Goal: Navigation & Orientation: Find specific page/section

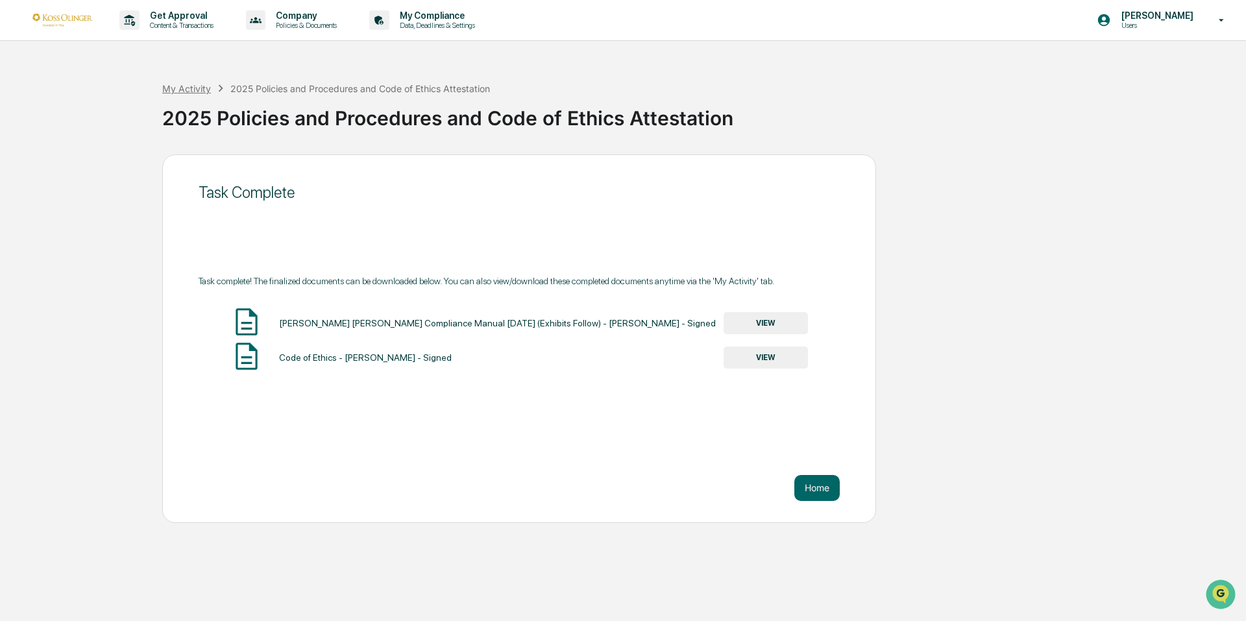
click at [191, 86] on div "My Activity" at bounding box center [186, 88] width 49 height 11
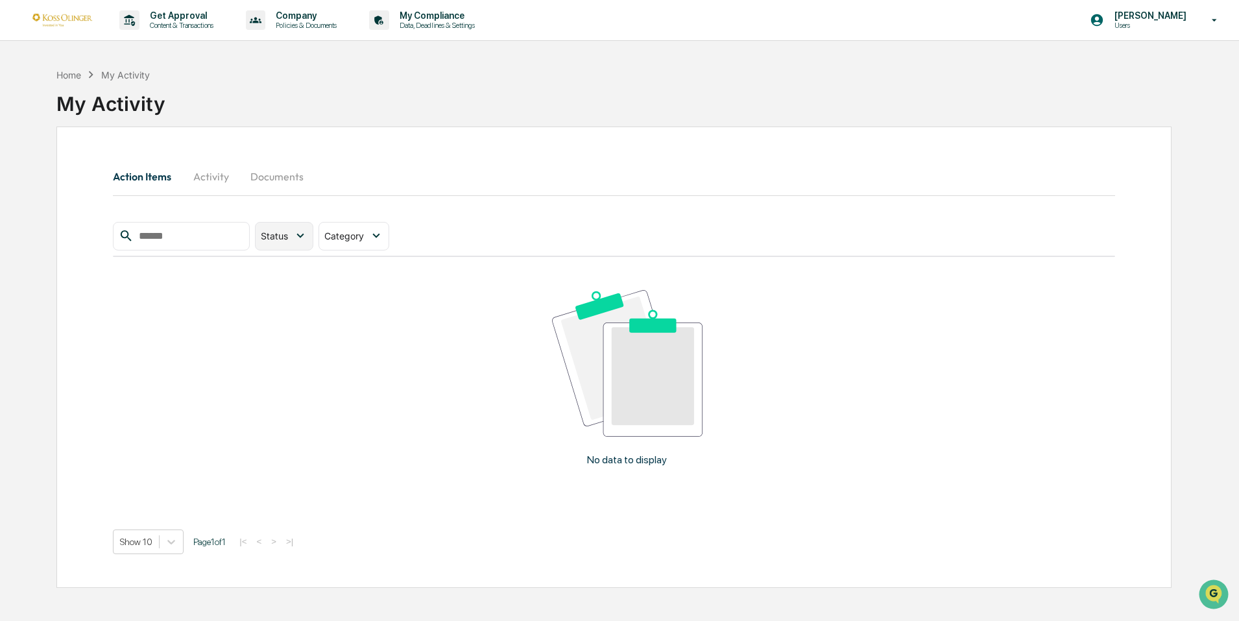
click at [307, 235] on icon at bounding box center [300, 235] width 14 height 14
click at [325, 320] on div "Resolved" at bounding box center [304, 319] width 43 height 15
click at [1166, 19] on p "[PERSON_NAME]" at bounding box center [1148, 15] width 89 height 10
click at [892, 45] on div at bounding box center [623, 310] width 1246 height 621
click at [444, 24] on p "Data, Deadlines & Settings" at bounding box center [435, 25] width 92 height 9
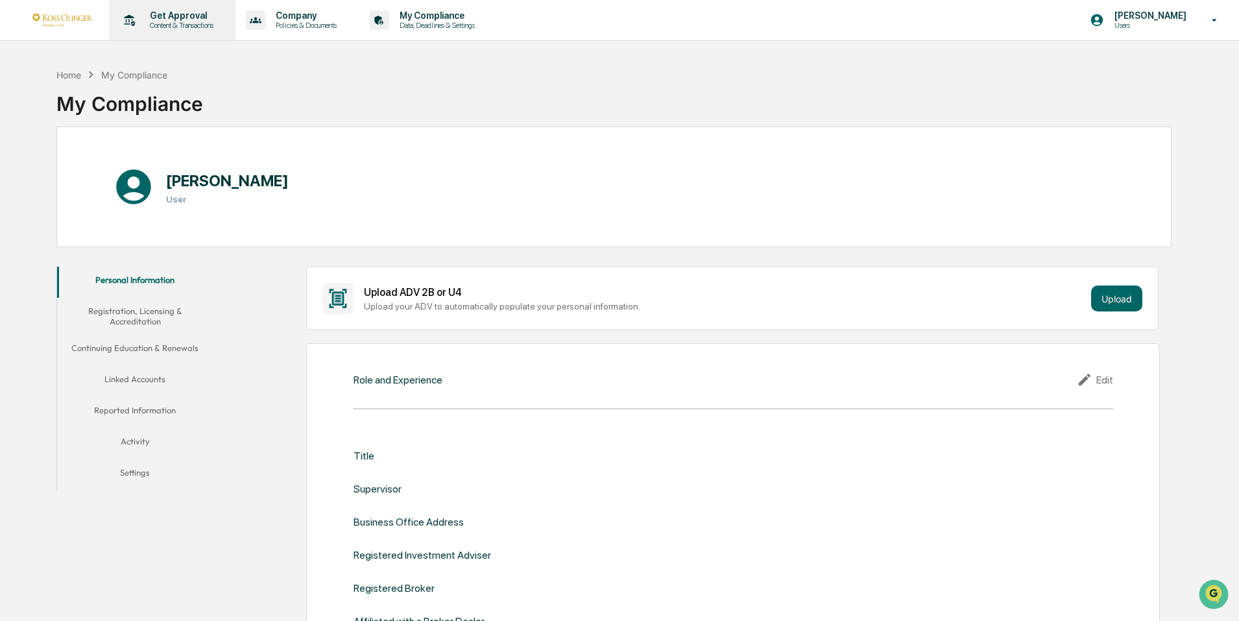
click at [168, 25] on p "Content & Transactions" at bounding box center [179, 25] width 80 height 9
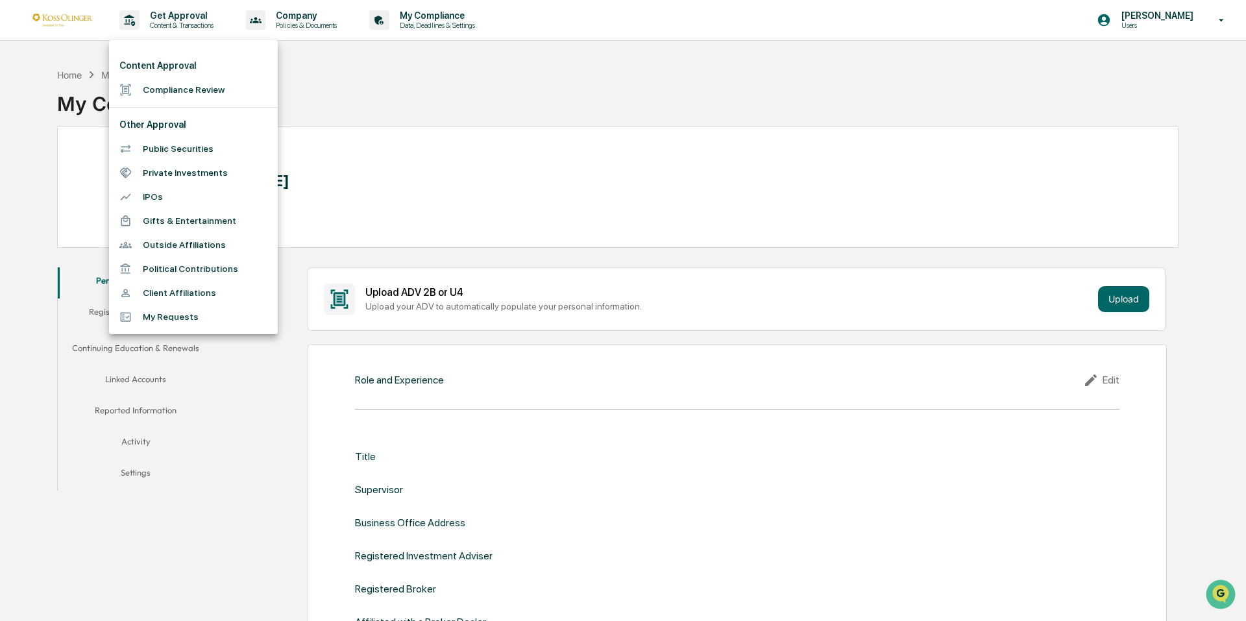
drag, startPoint x: 812, startPoint y: 72, endPoint x: 933, endPoint y: 59, distance: 122.6
click at [812, 72] on div at bounding box center [623, 310] width 1246 height 621
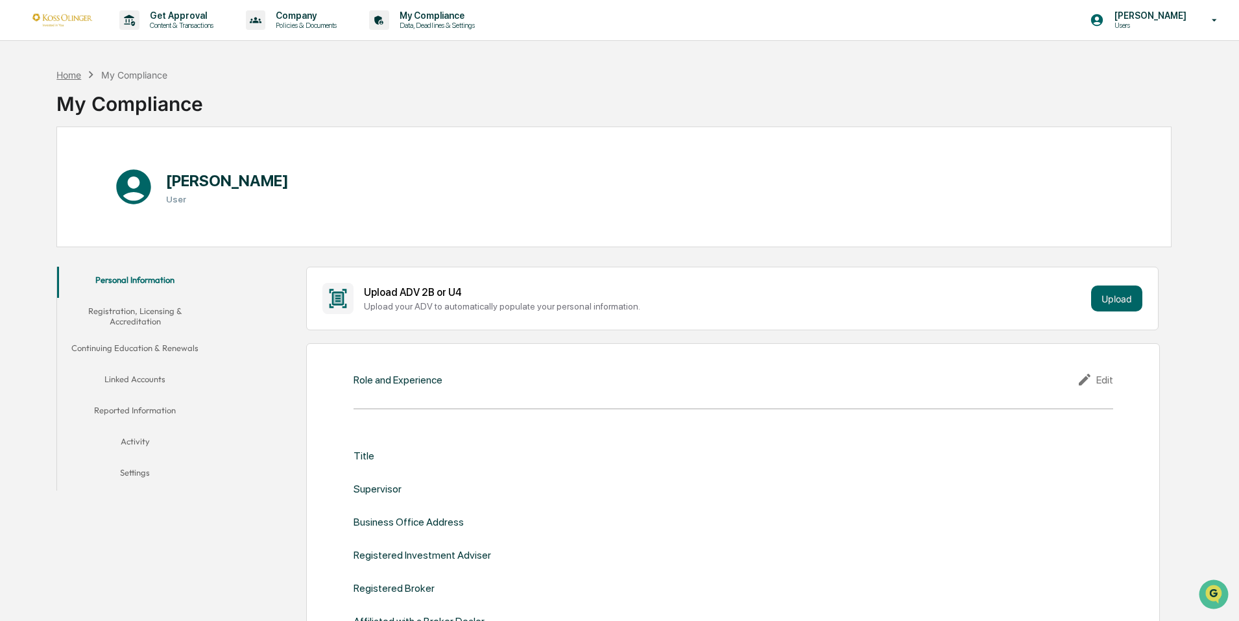
click at [69, 75] on div "Home" at bounding box center [68, 74] width 25 height 11
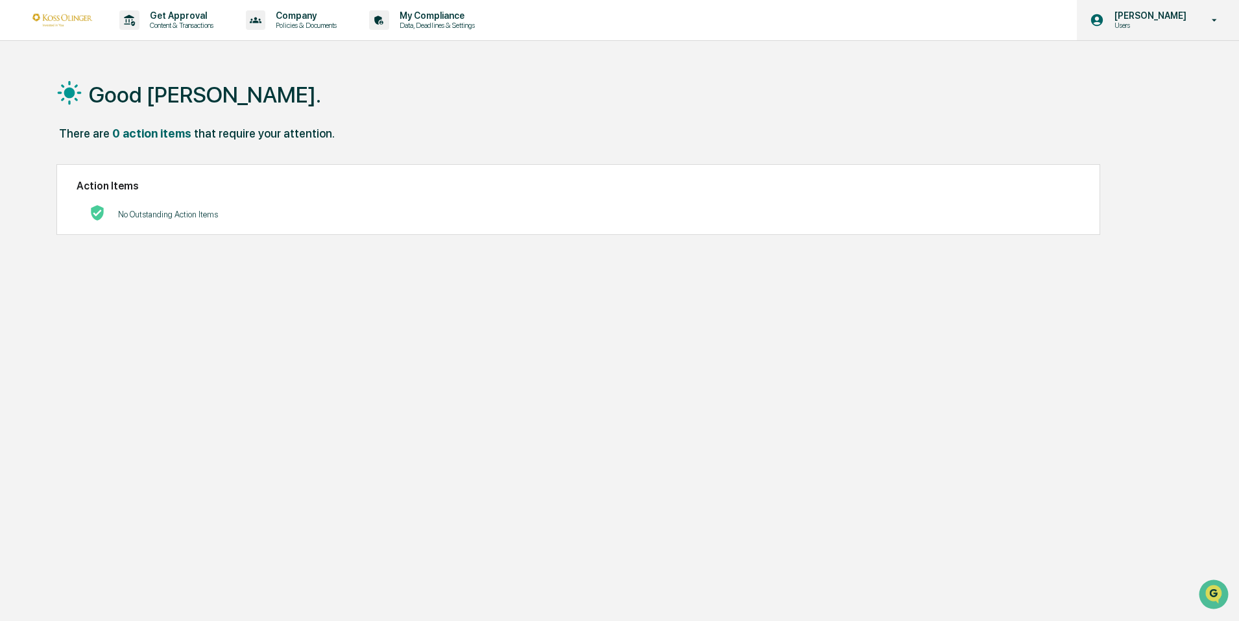
click at [1212, 19] on icon at bounding box center [1214, 20] width 23 height 12
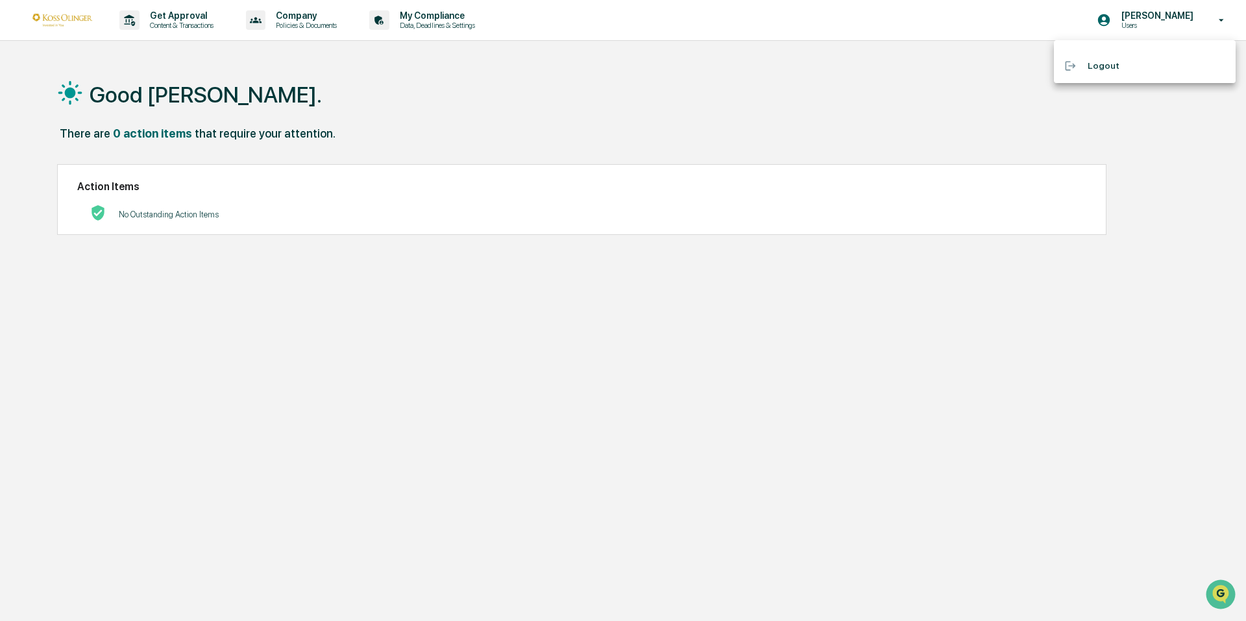
click at [712, 46] on div at bounding box center [623, 310] width 1246 height 621
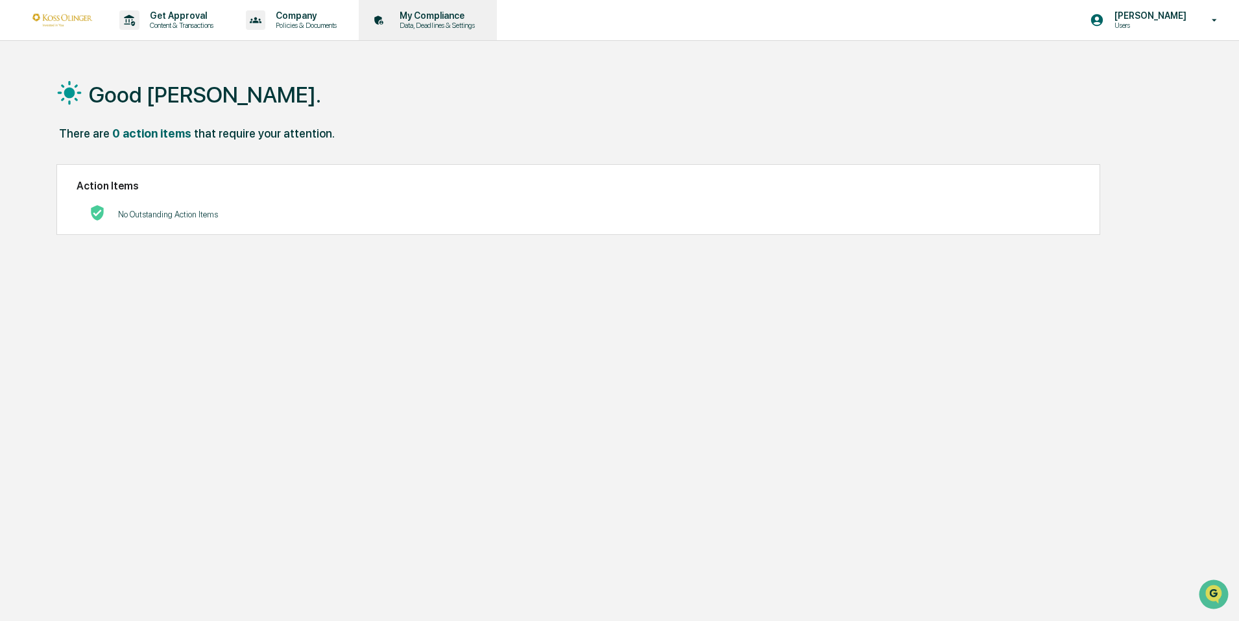
click at [442, 16] on p "My Compliance" at bounding box center [435, 15] width 92 height 10
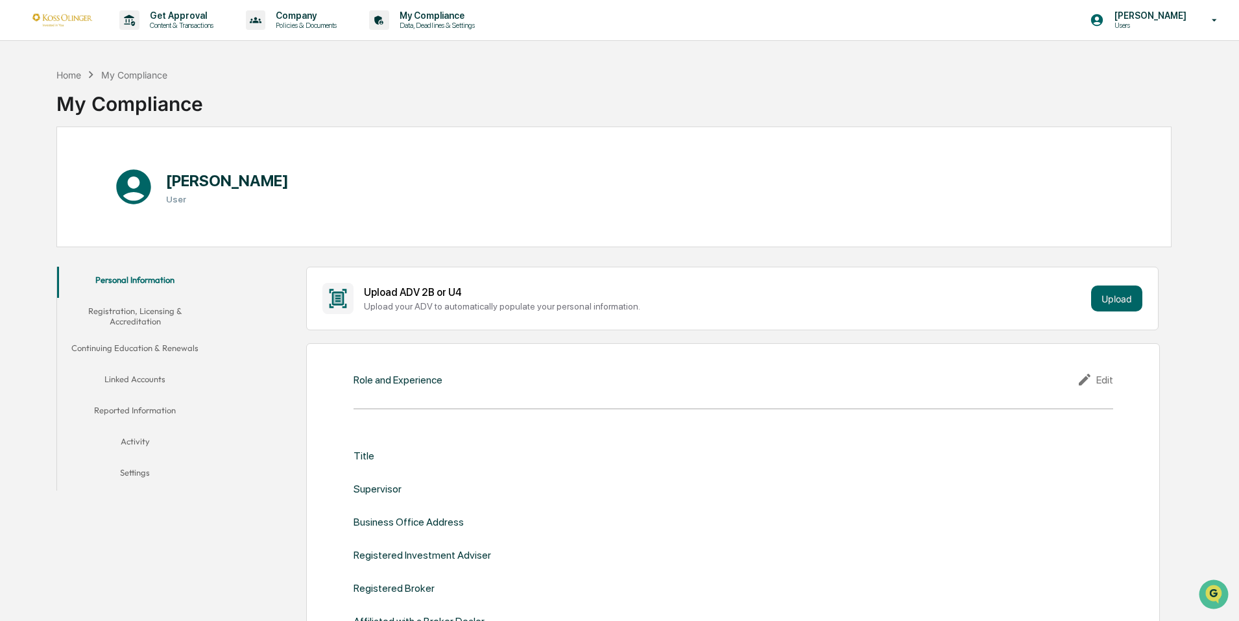
click at [142, 439] on button "Activity" at bounding box center [135, 443] width 156 height 31
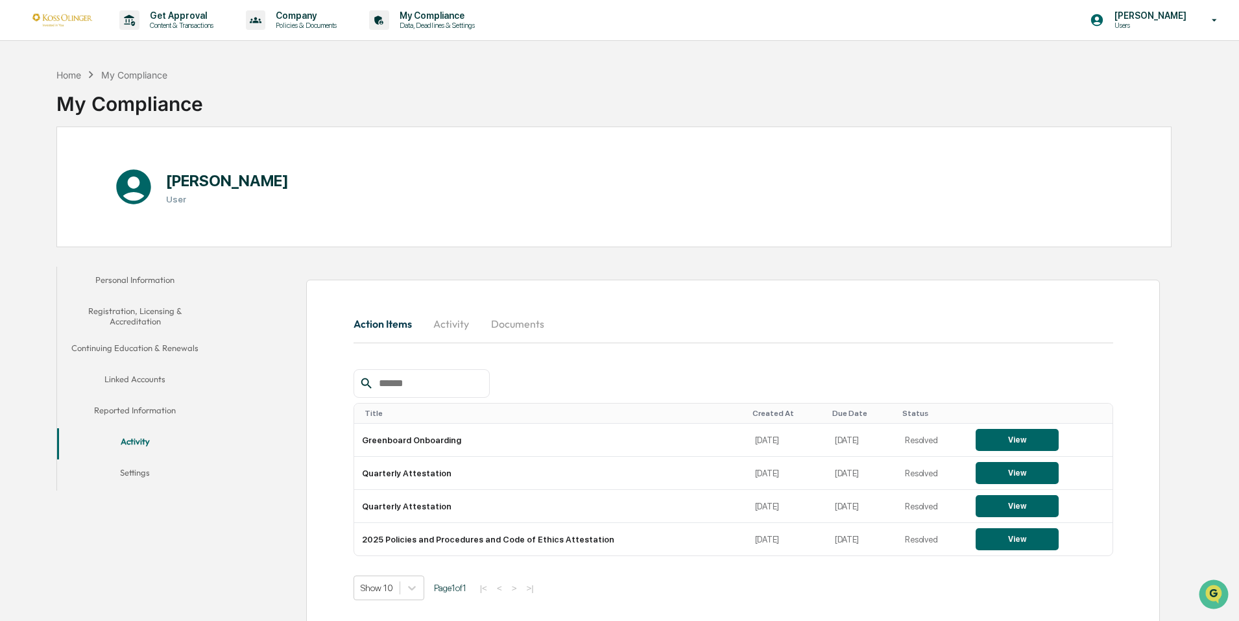
scroll to position [62, 0]
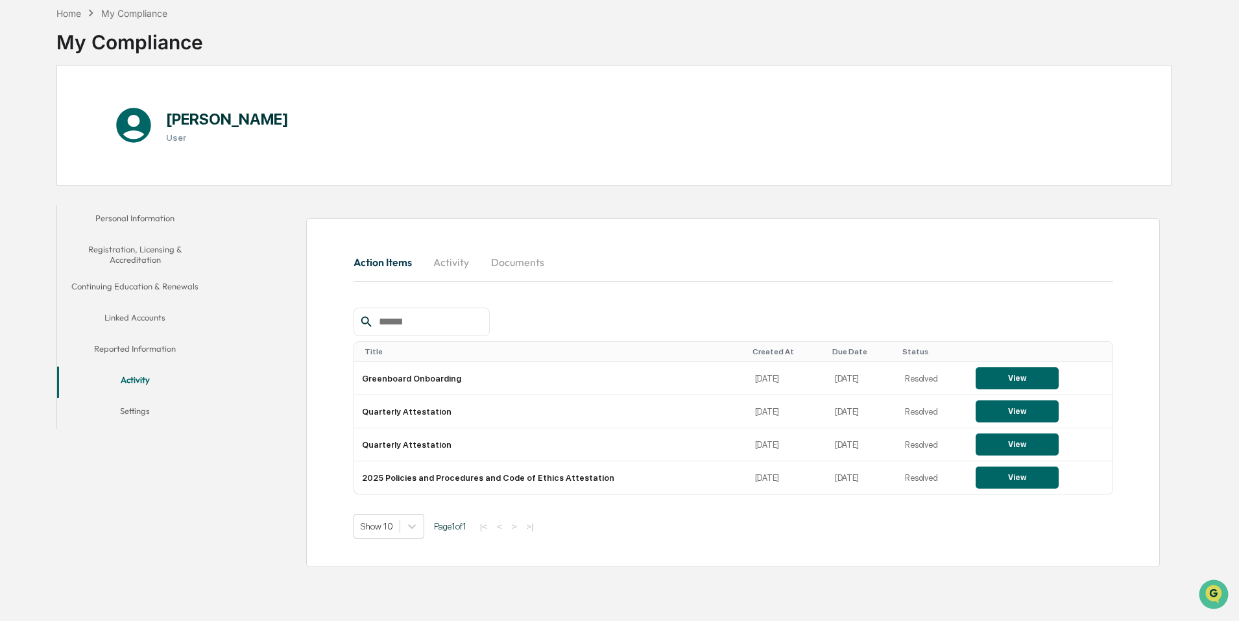
click at [519, 269] on button "Documents" at bounding box center [518, 262] width 74 height 31
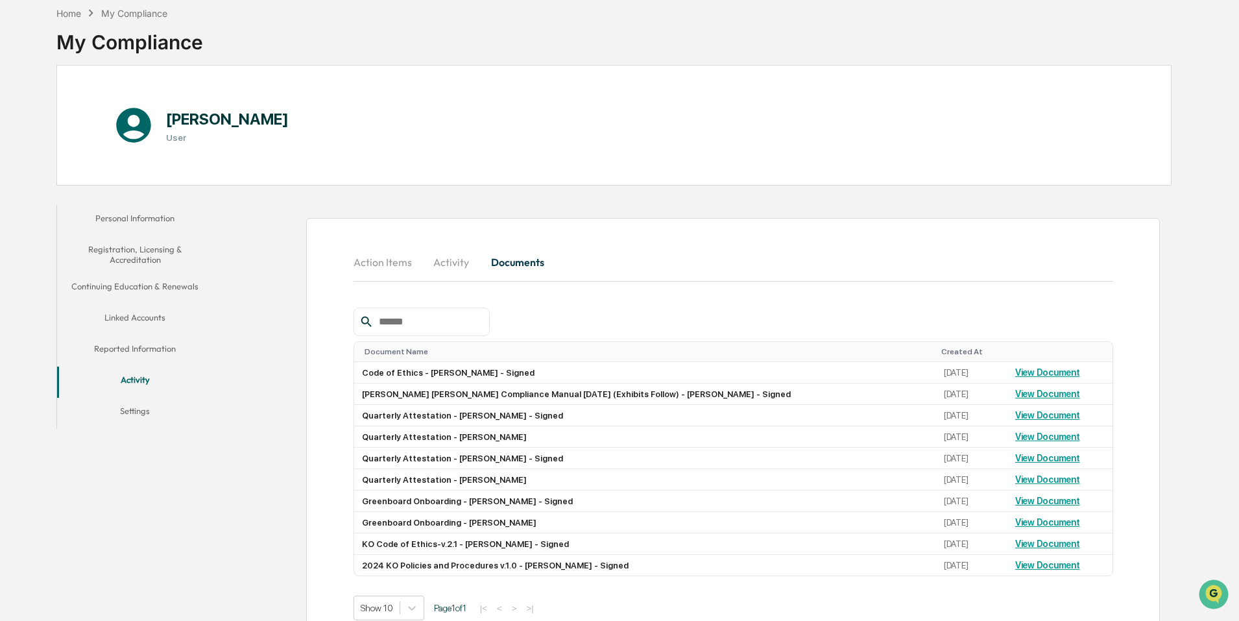
scroll to position [96, 0]
